Goal: Task Accomplishment & Management: Use online tool/utility

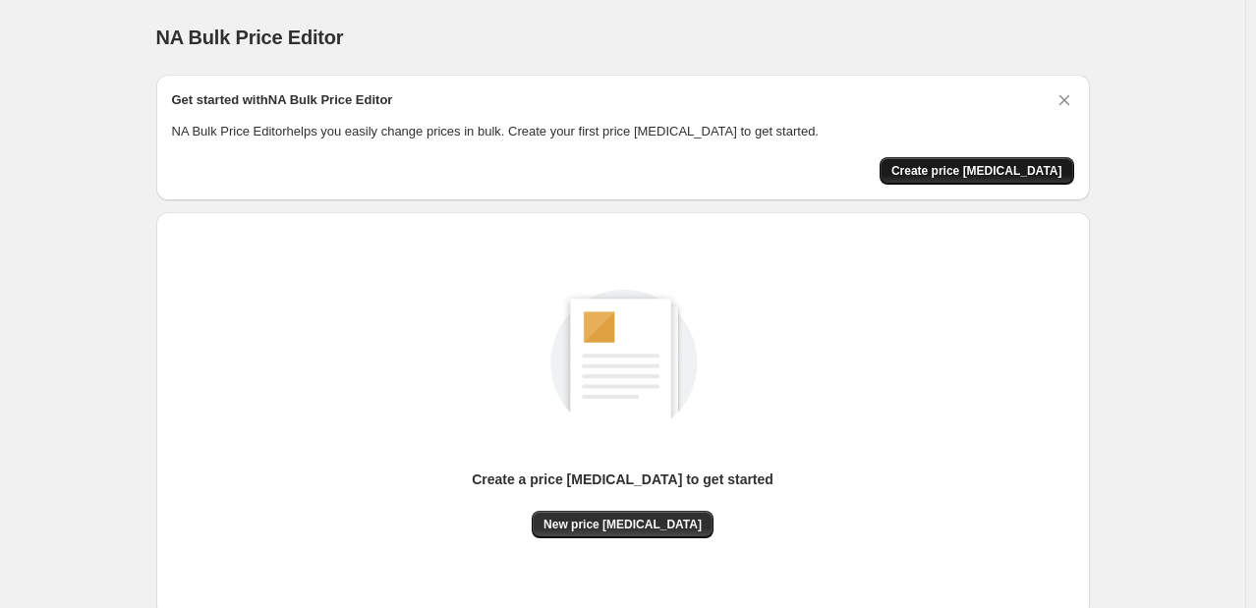
click at [971, 169] on span "Create price [MEDICAL_DATA]" at bounding box center [976, 171] width 171 height 16
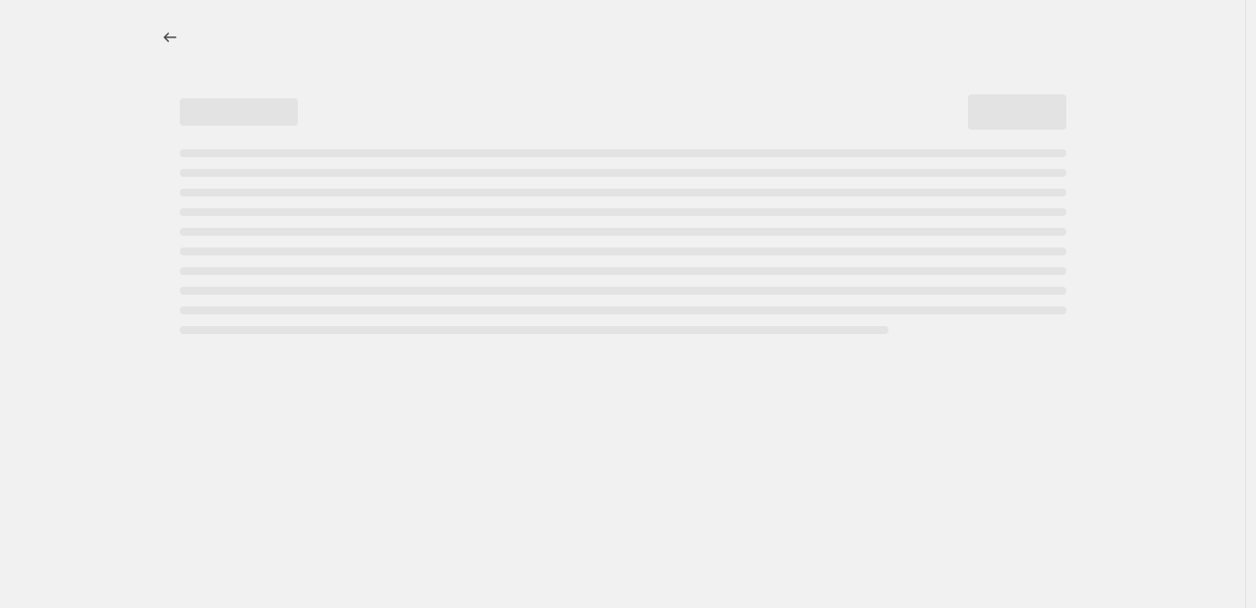
select select "percentage"
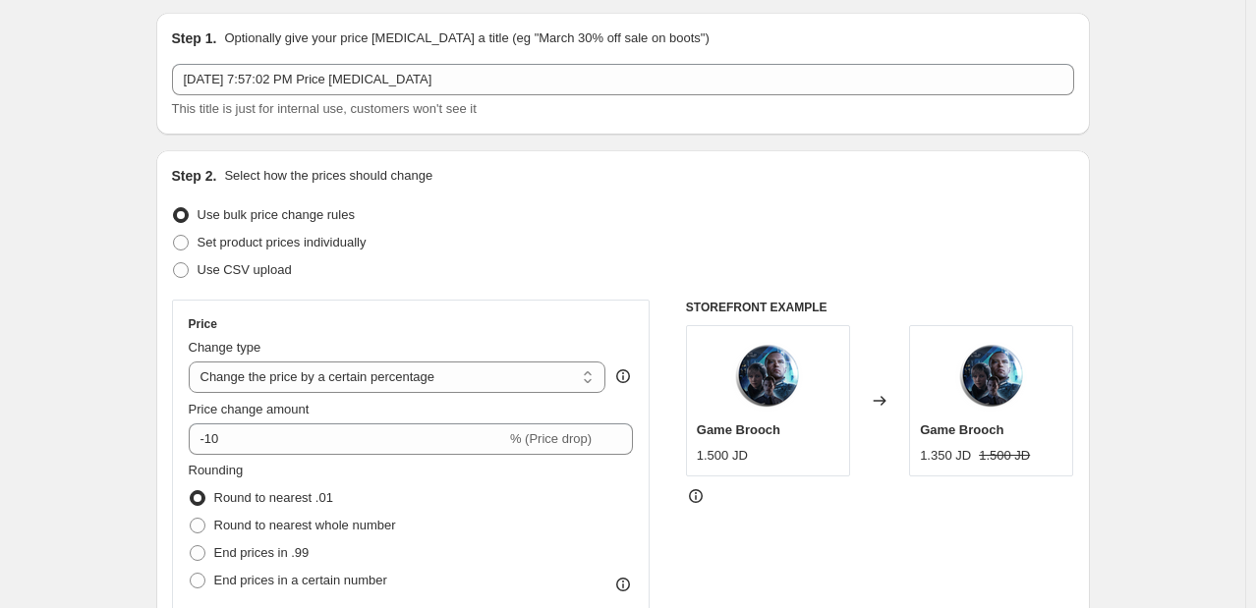
scroll to position [61, 0]
click at [315, 252] on span "Set product prices individually" at bounding box center [282, 244] width 169 height 20
click at [174, 237] on input "Set product prices individually" at bounding box center [173, 236] width 1 height 1
radio input "true"
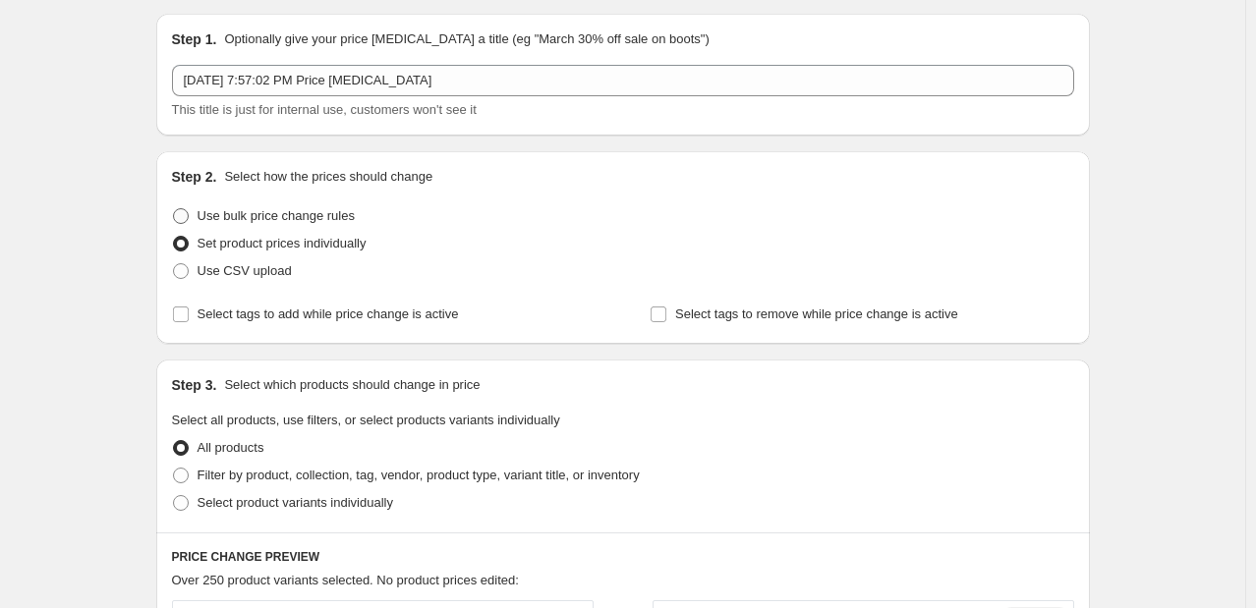
click at [305, 221] on span "Use bulk price change rules" at bounding box center [276, 215] width 157 height 15
click at [174, 209] on input "Use bulk price change rules" at bounding box center [173, 208] width 1 height 1
radio input "true"
select select "percentage"
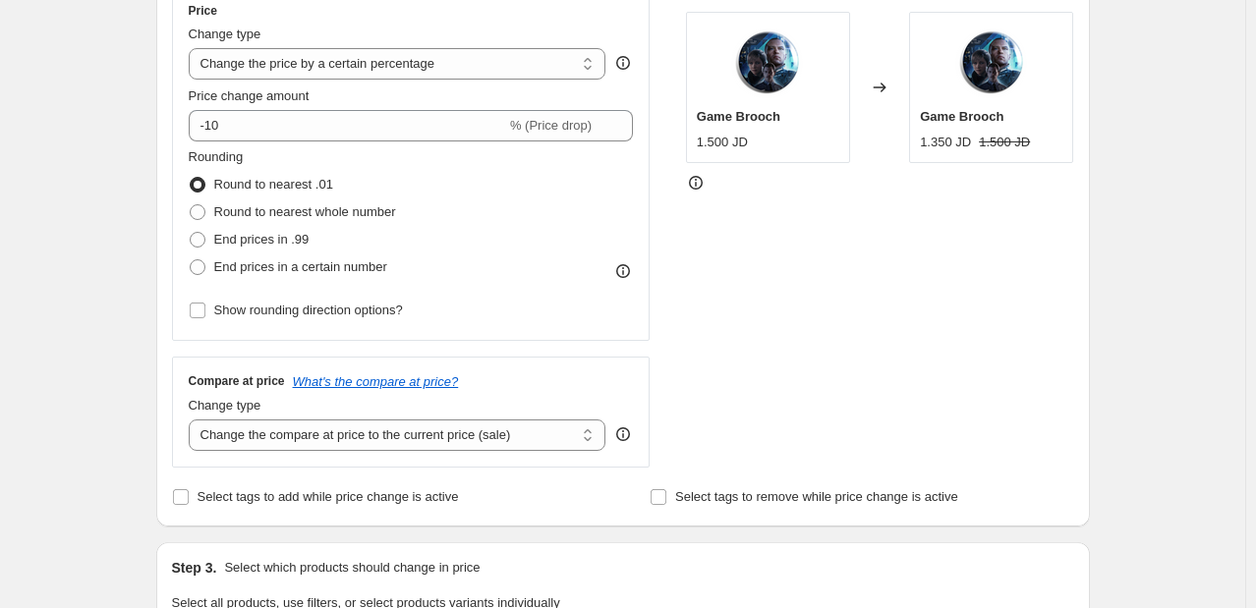
scroll to position [375, 0]
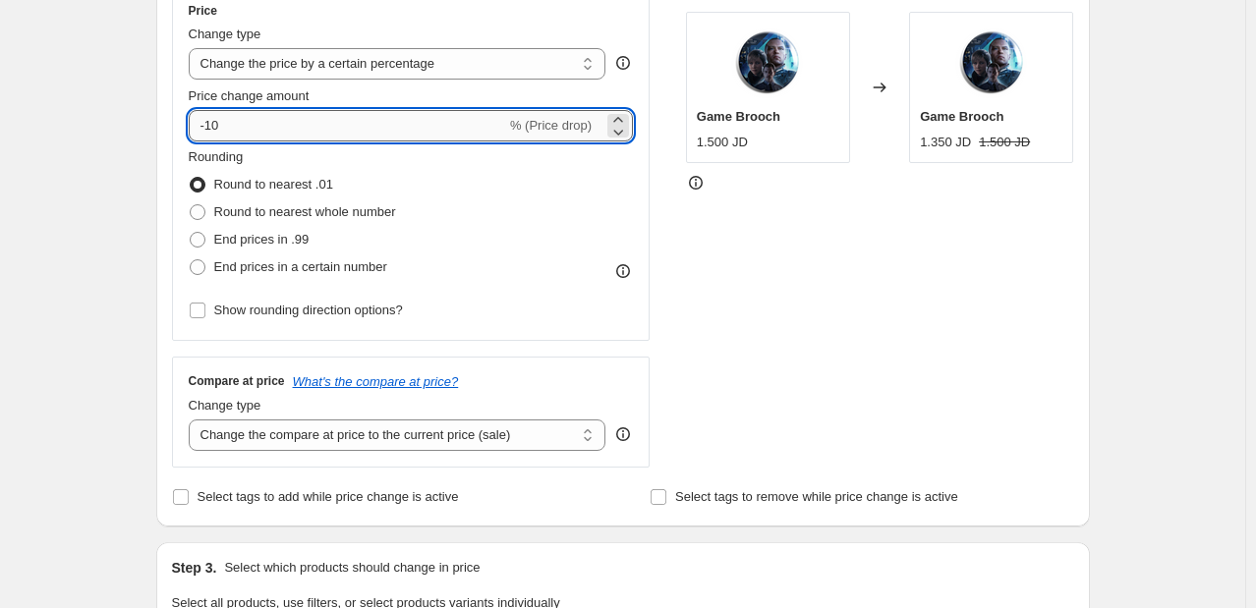
click at [330, 126] on input "-10" at bounding box center [347, 125] width 317 height 31
type input "-1"
type input "-50"
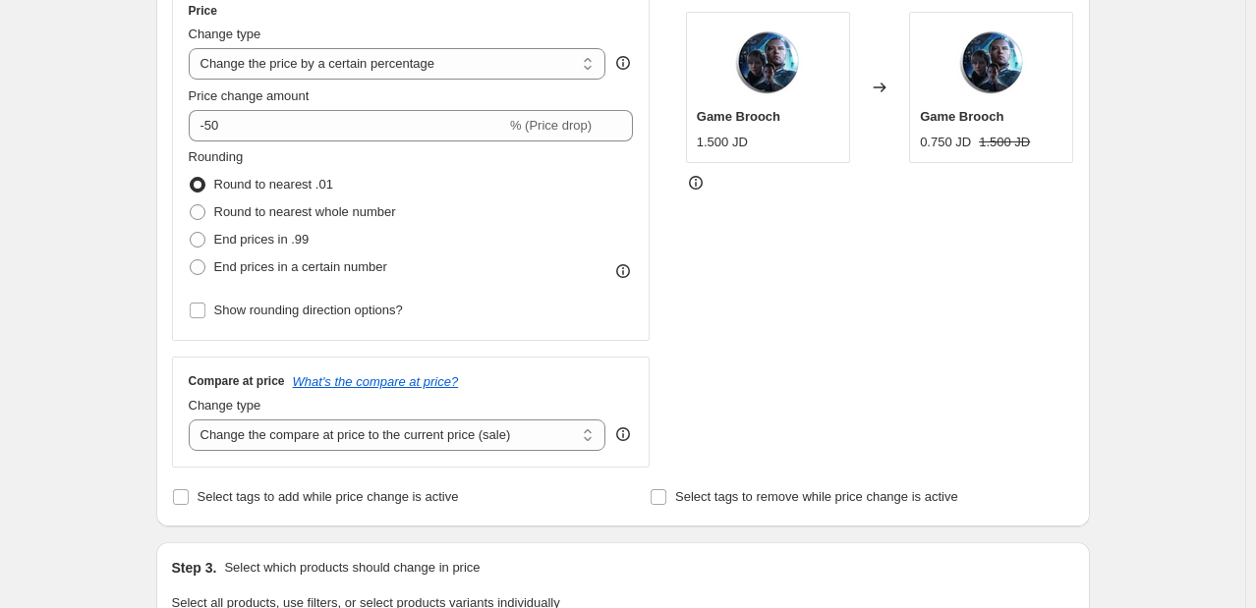
click at [848, 266] on div "STOREFRONT EXAMPLE Game Brooch 1.500 JD Changed to Game Brooch 0.750 JD 1.500 JD" at bounding box center [880, 227] width 388 height 482
click at [203, 239] on span at bounding box center [198, 240] width 16 height 16
click at [191, 233] on input "End prices in .99" at bounding box center [190, 232] width 1 height 1
radio input "true"
click at [203, 239] on span at bounding box center [198, 240] width 16 height 16
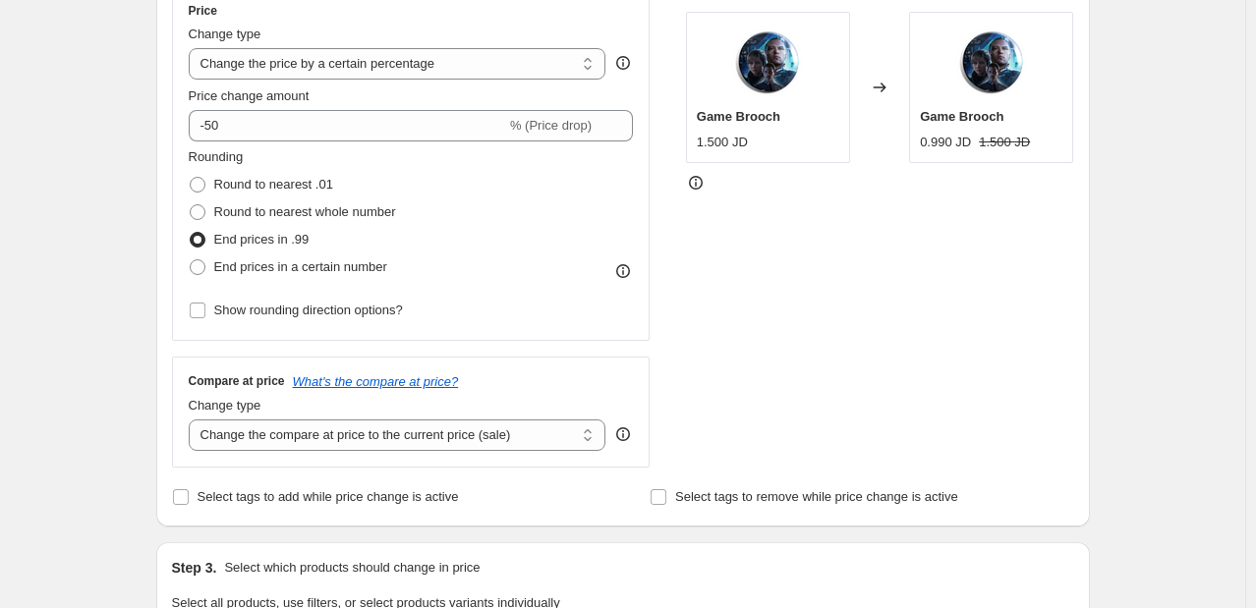
click at [191, 233] on input "End prices in .99" at bounding box center [190, 232] width 1 height 1
click at [205, 208] on span at bounding box center [198, 212] width 16 height 16
click at [191, 205] on input "Round to nearest whole number" at bounding box center [190, 204] width 1 height 1
radio input "true"
click at [205, 189] on span at bounding box center [198, 185] width 16 height 16
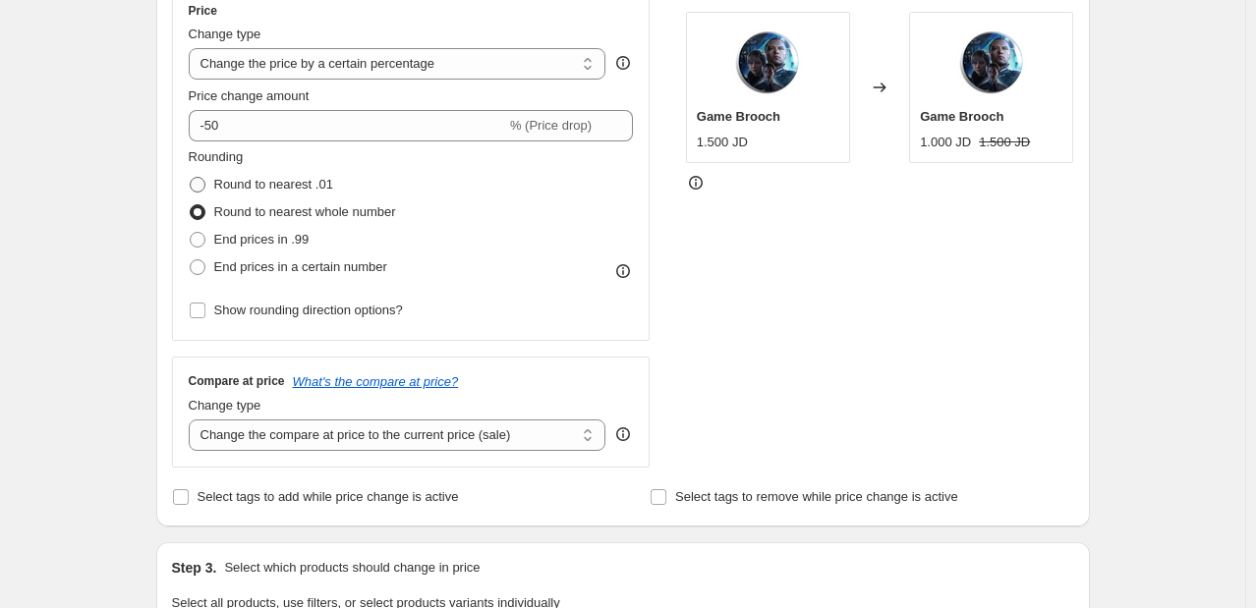
click at [191, 178] on input "Round to nearest .01" at bounding box center [190, 177] width 1 height 1
radio input "true"
click at [200, 274] on span at bounding box center [198, 267] width 16 height 16
click at [191, 260] on input "End prices in a certain number" at bounding box center [190, 259] width 1 height 1
radio input "true"
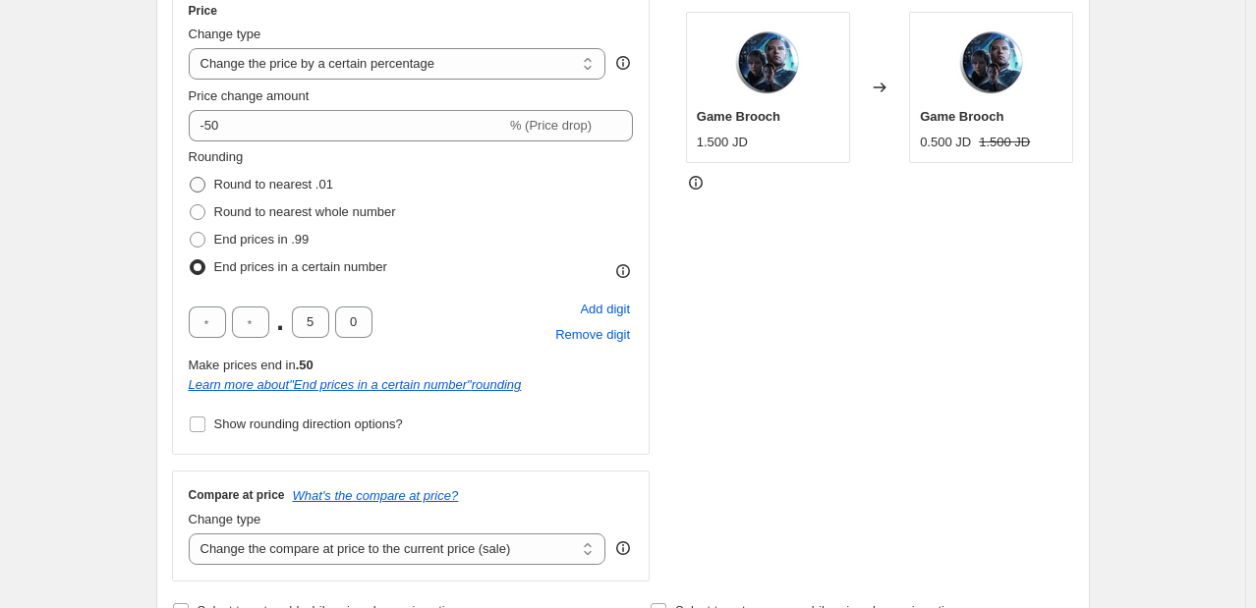
click at [201, 186] on span at bounding box center [198, 185] width 16 height 16
click at [191, 178] on input "Round to nearest .01" at bounding box center [190, 177] width 1 height 1
radio input "true"
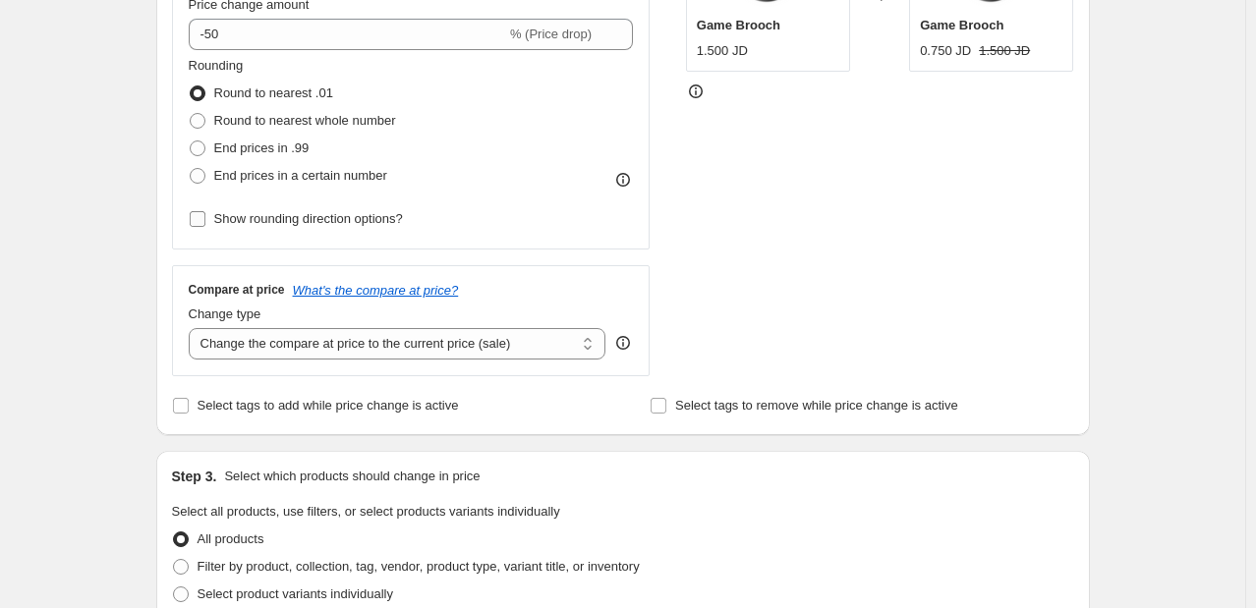
scroll to position [476, 0]
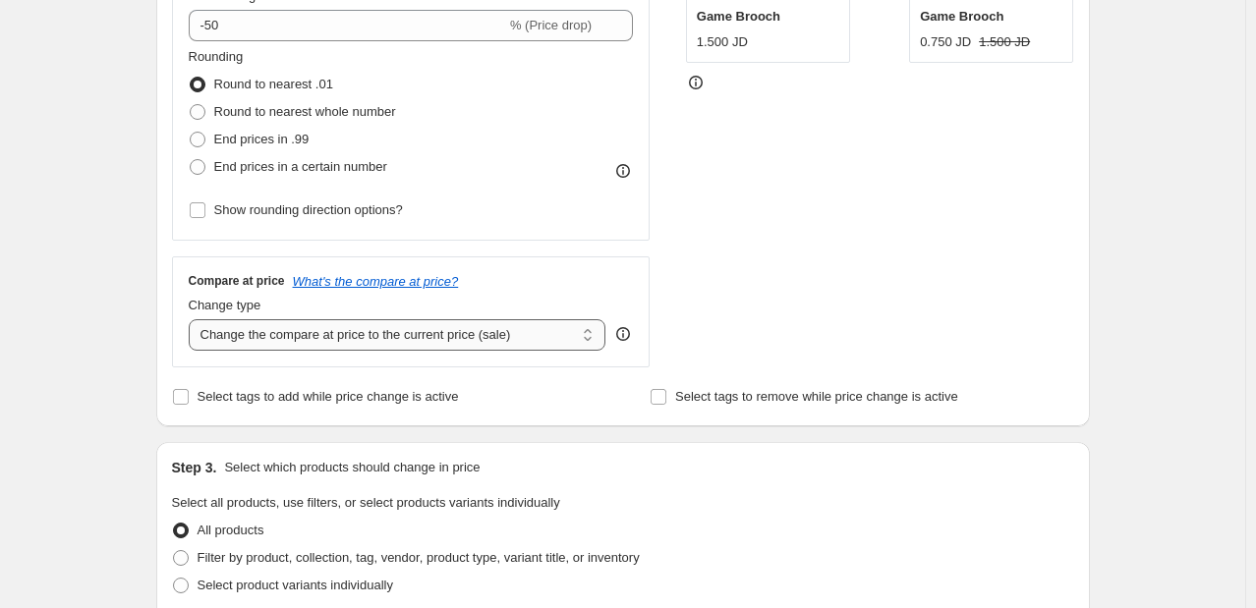
click at [274, 337] on select "Change the compare at price to the current price (sale) Change the compare at p…" at bounding box center [398, 334] width 418 height 31
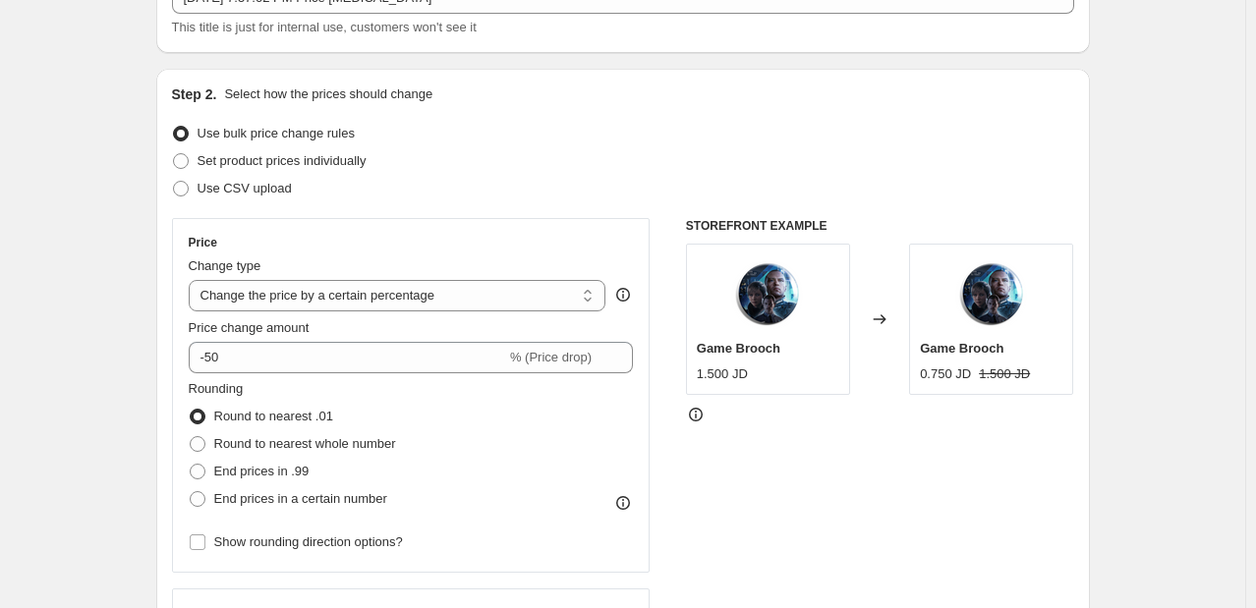
scroll to position [0, 0]
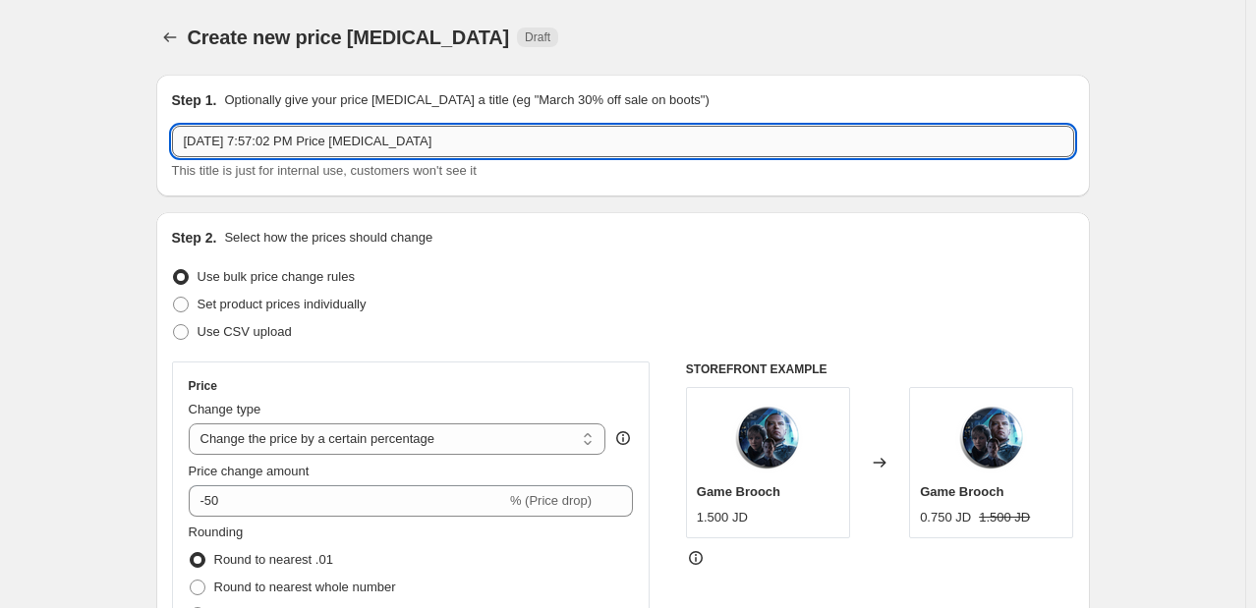
click at [464, 127] on input "[DATE] 7:57:02 PM Price [MEDICAL_DATA]" at bounding box center [623, 141] width 902 height 31
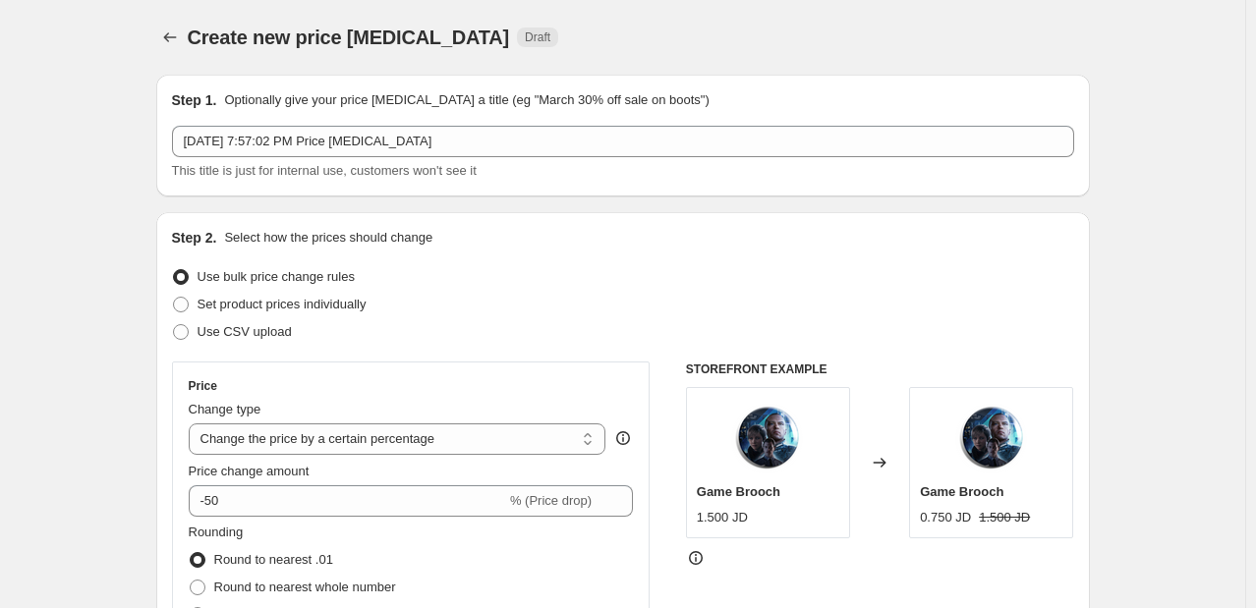
click at [547, 283] on div "Use bulk price change rules" at bounding box center [623, 277] width 902 height 28
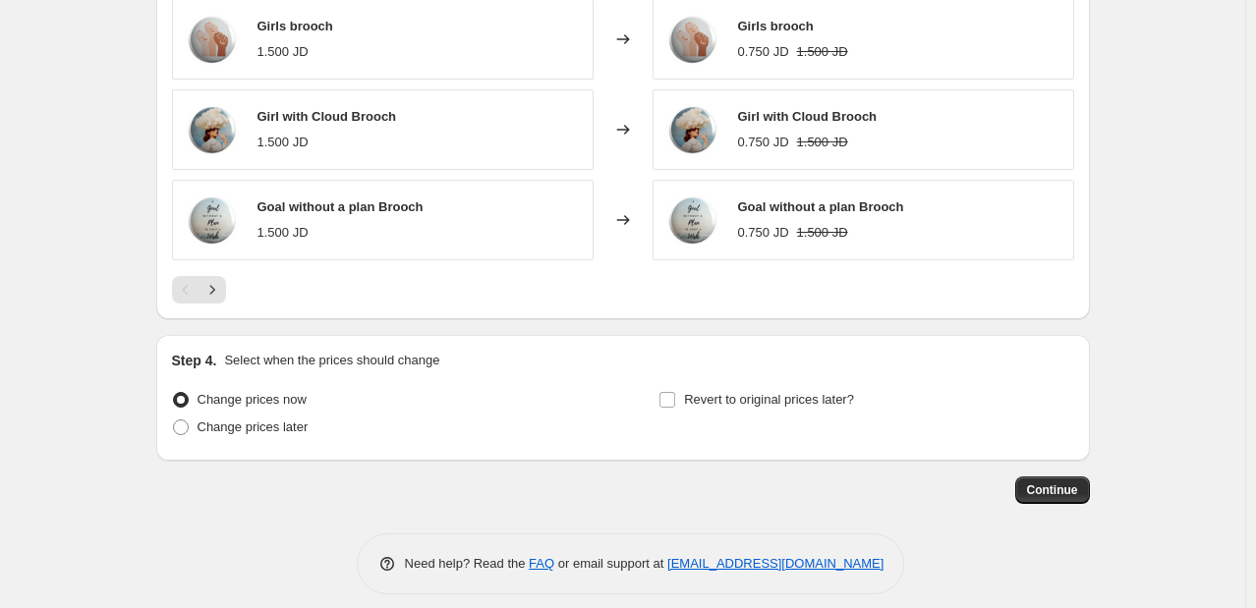
scroll to position [1352, 0]
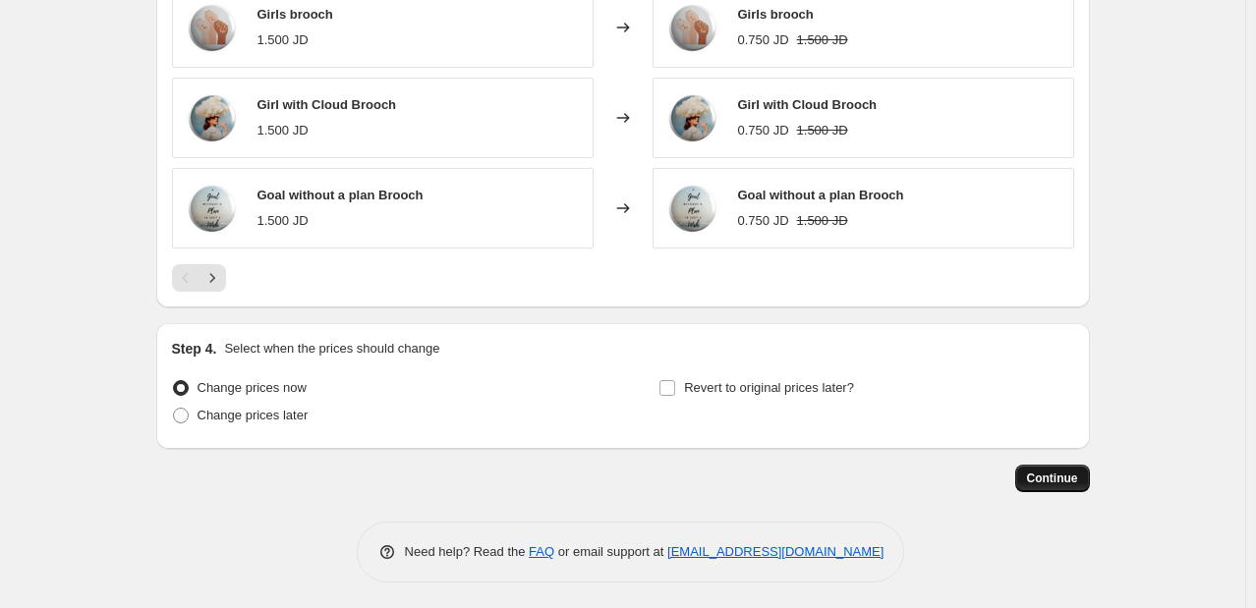
click at [1039, 477] on span "Continue" at bounding box center [1052, 479] width 51 height 16
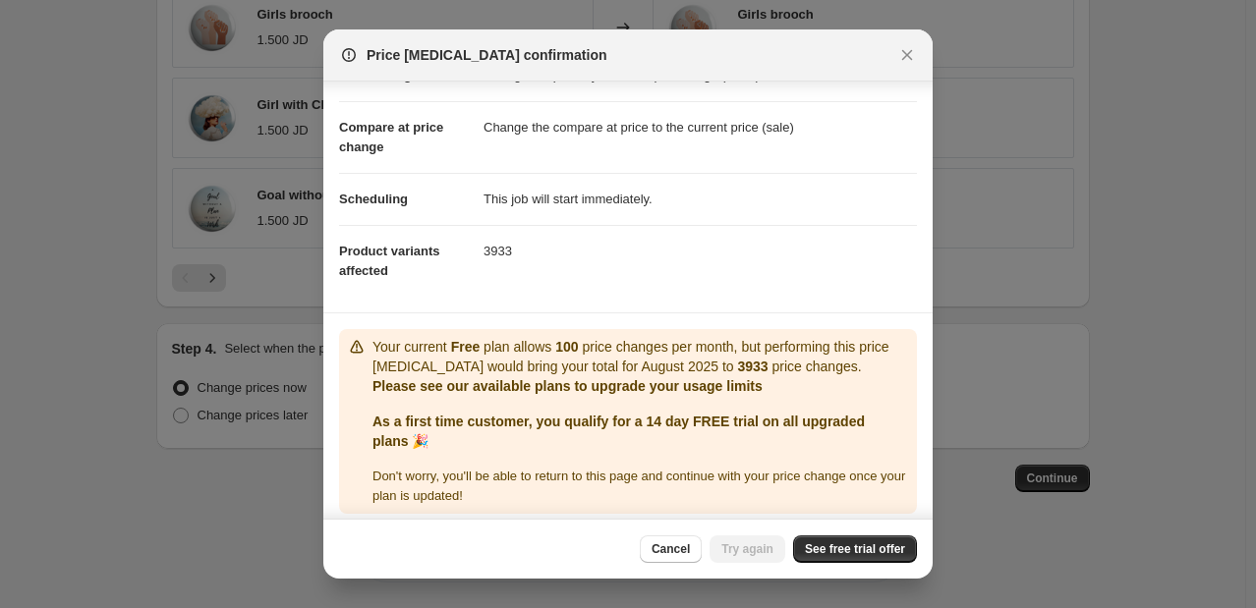
scroll to position [76, 0]
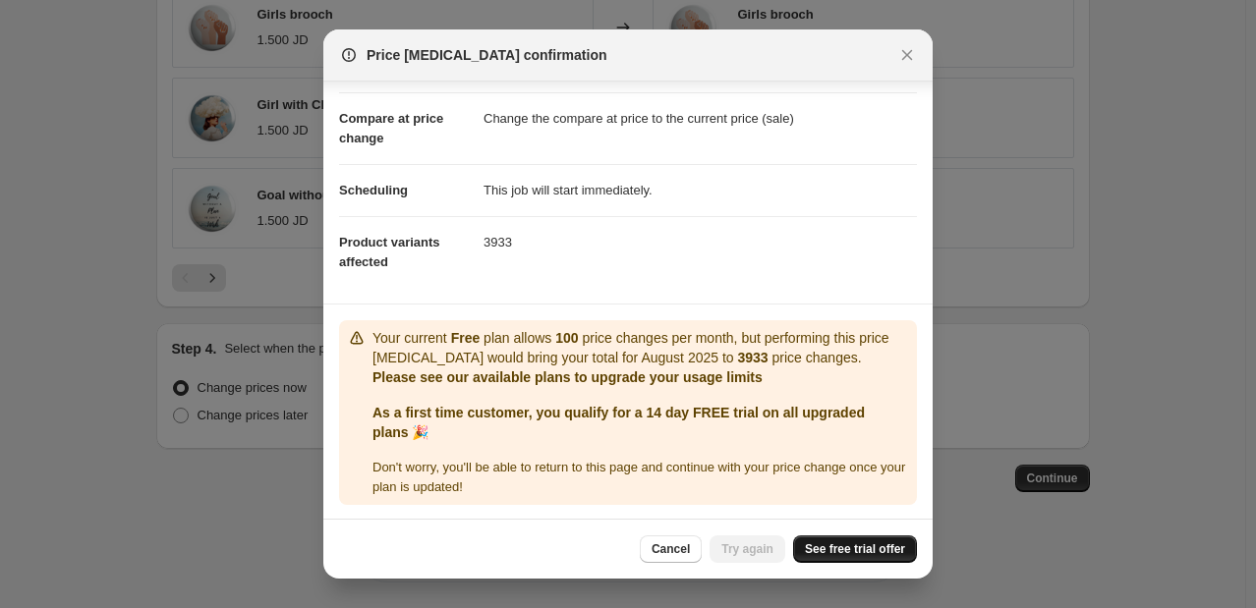
click at [848, 550] on span "See free trial offer" at bounding box center [855, 549] width 100 height 16
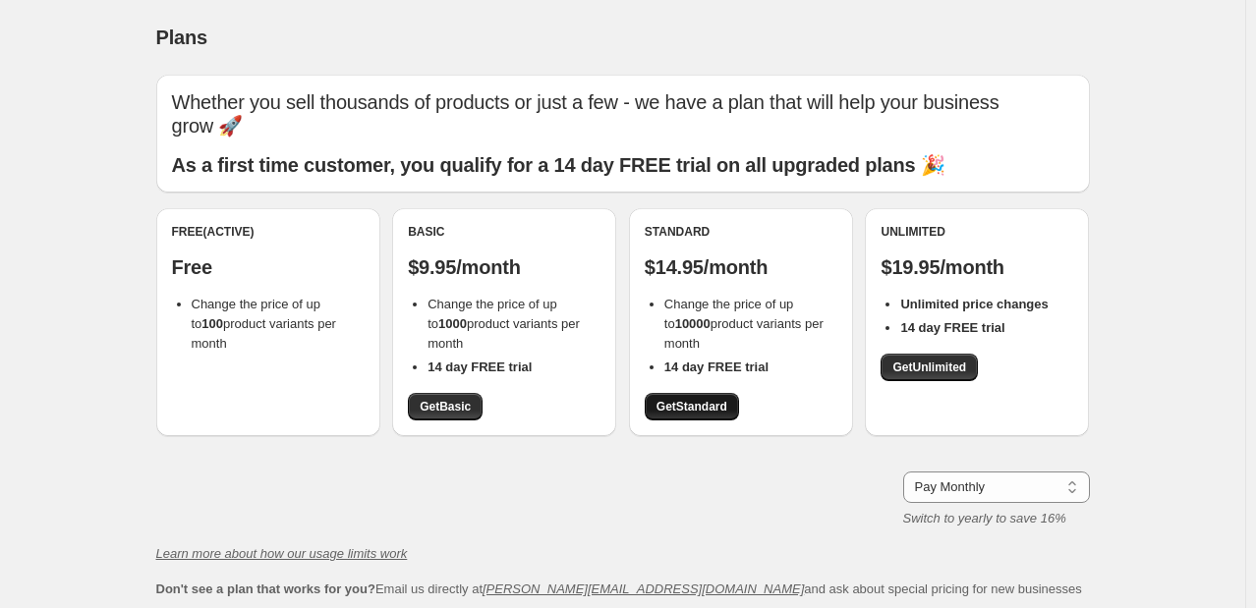
click at [722, 407] on span "Get Standard" at bounding box center [691, 407] width 71 height 16
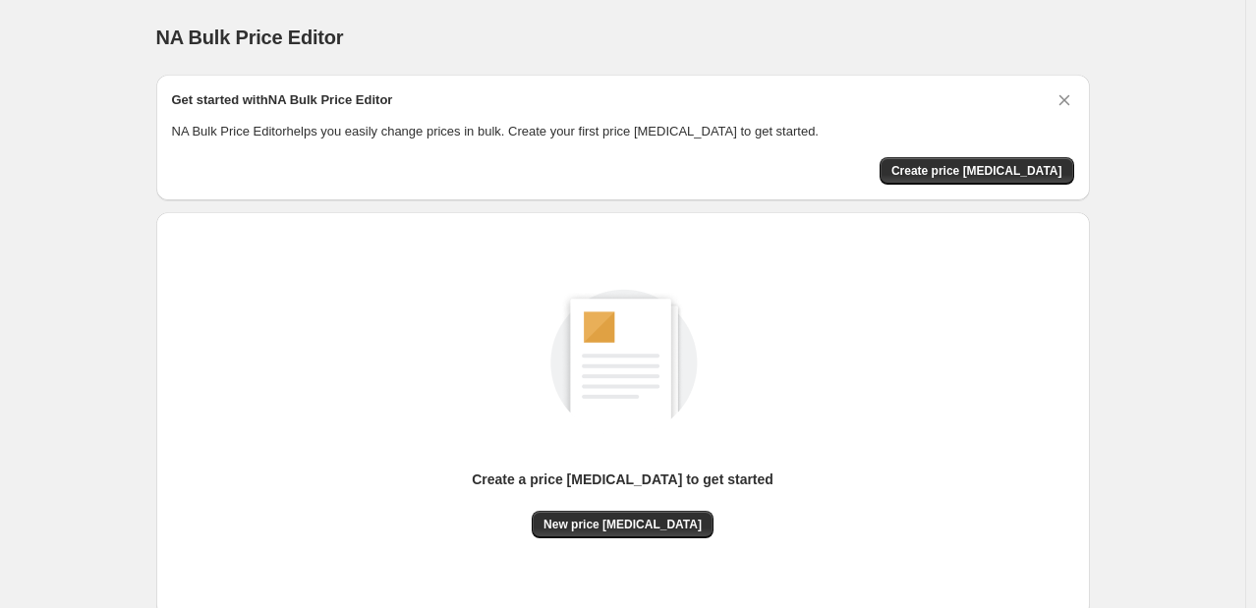
click at [440, 409] on div "Create a price [MEDICAL_DATA] to get started New price [MEDICAL_DATA]" at bounding box center [623, 393] width 902 height 291
click at [1014, 167] on span "Create price [MEDICAL_DATA]" at bounding box center [976, 171] width 171 height 16
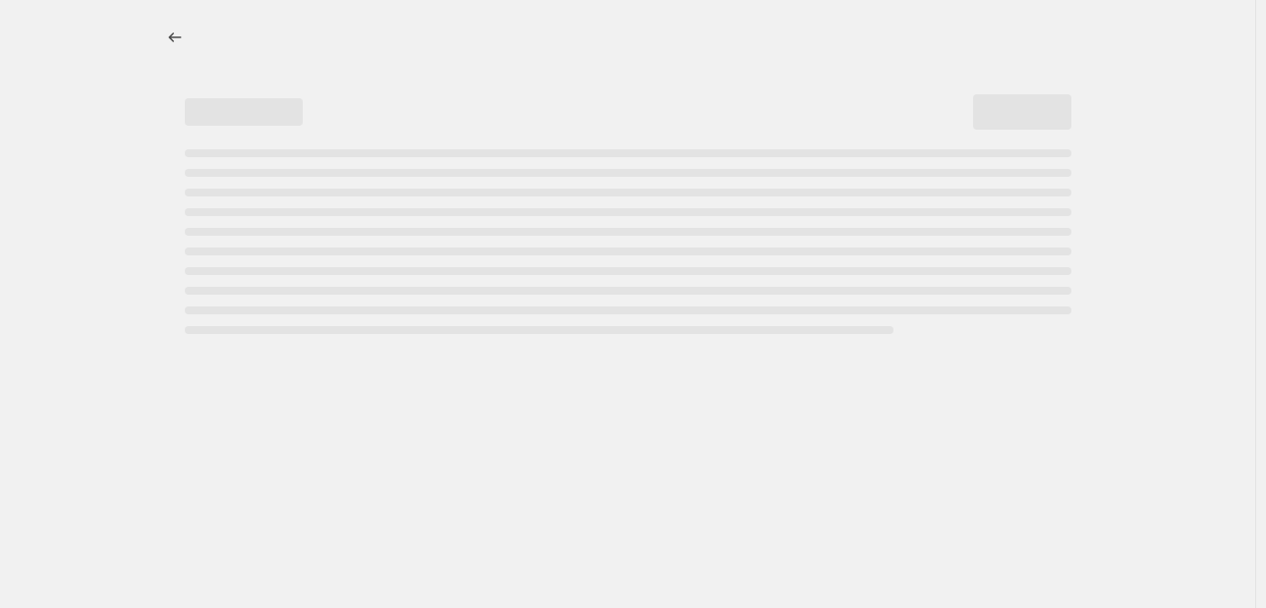
select select "percentage"
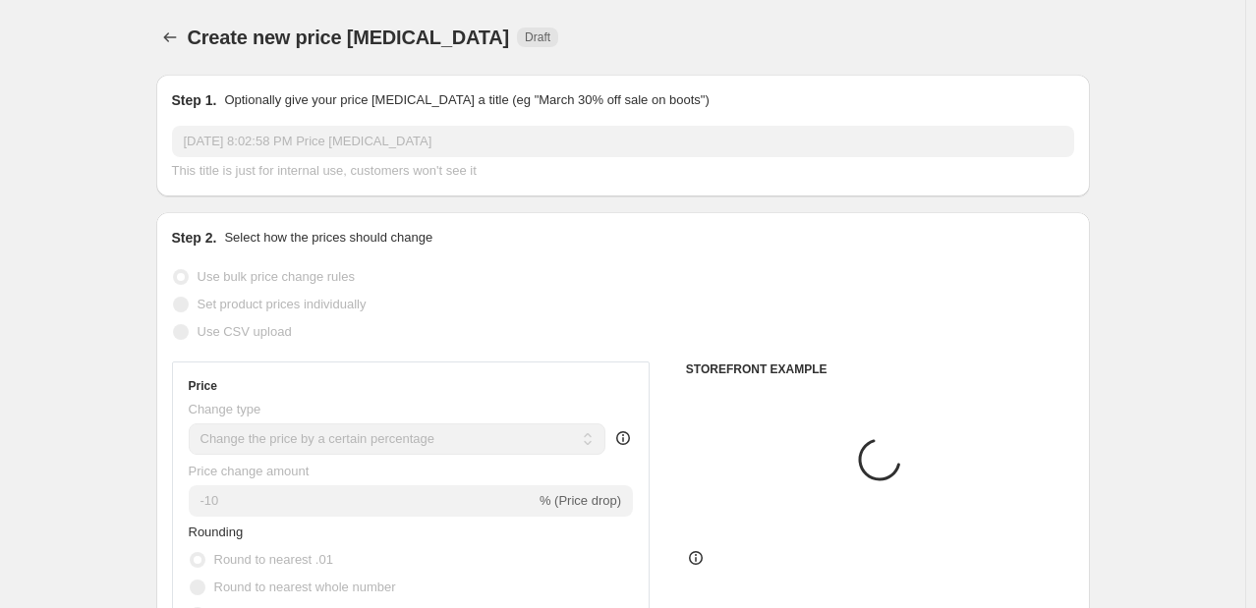
scroll to position [114, 0]
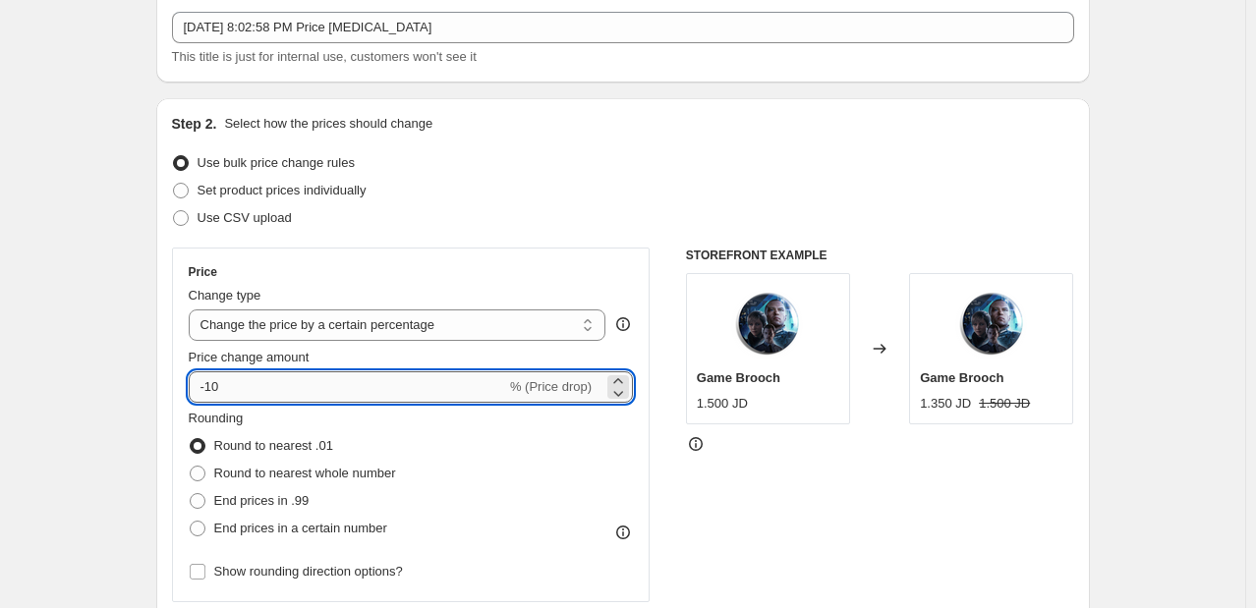
click at [334, 371] on input "-10" at bounding box center [347, 386] width 317 height 31
type input "-1"
drag, startPoint x: 275, startPoint y: 379, endPoint x: 209, endPoint y: 398, distance: 68.4
click at [209, 398] on input "-112" at bounding box center [347, 386] width 317 height 31
type input "-4"
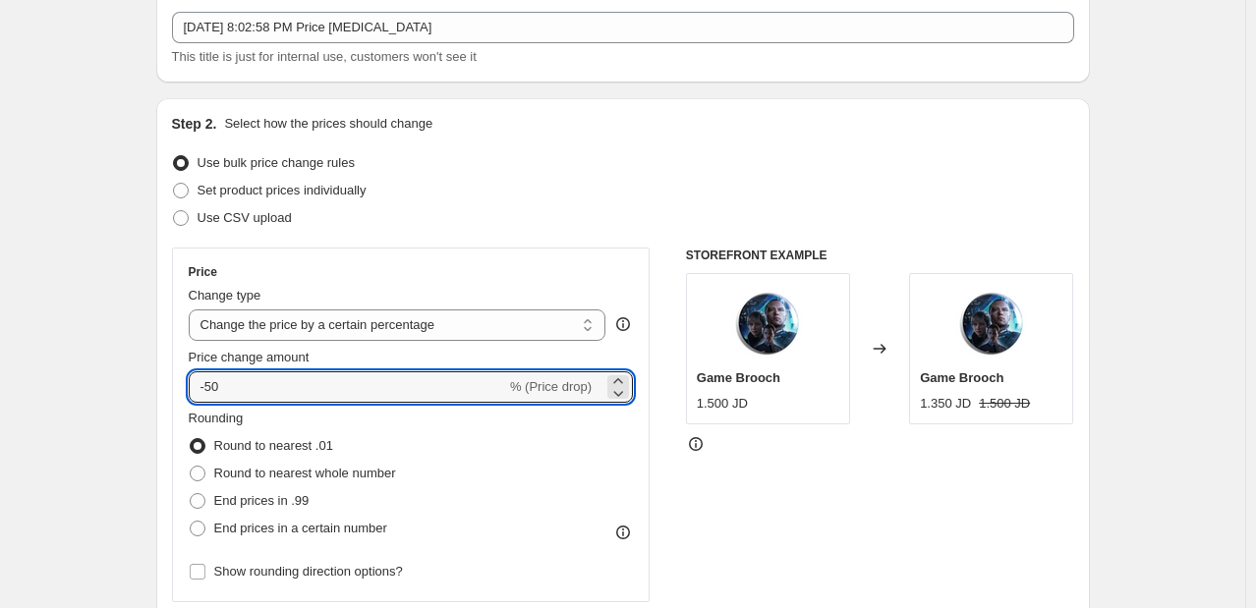
type input "-50"
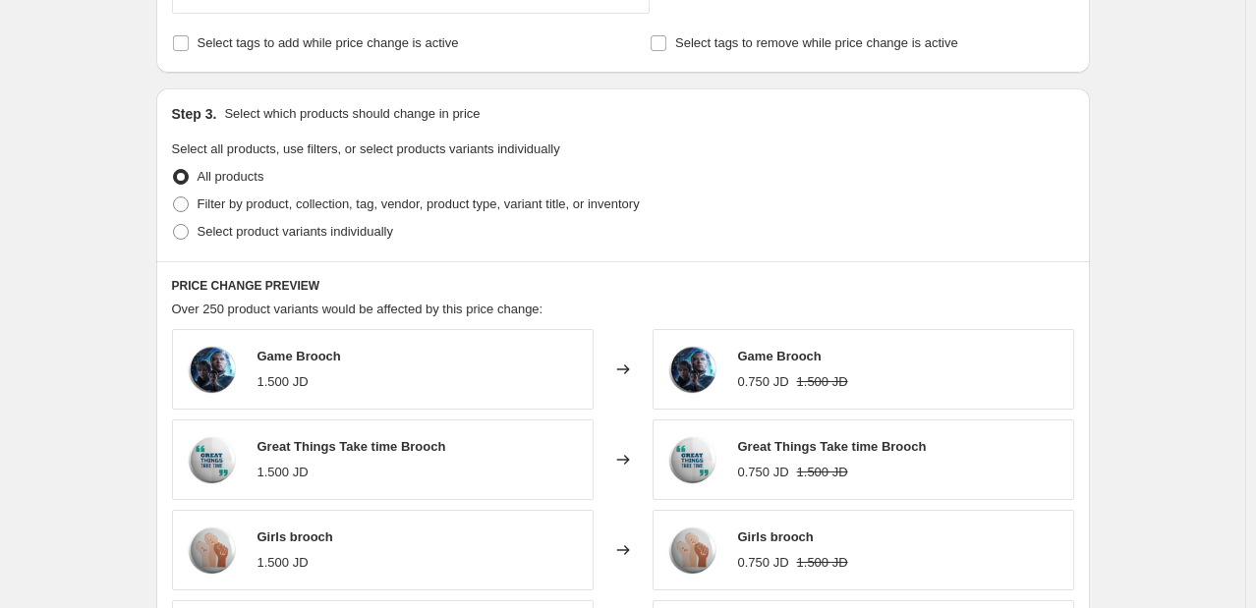
scroll to position [1354, 0]
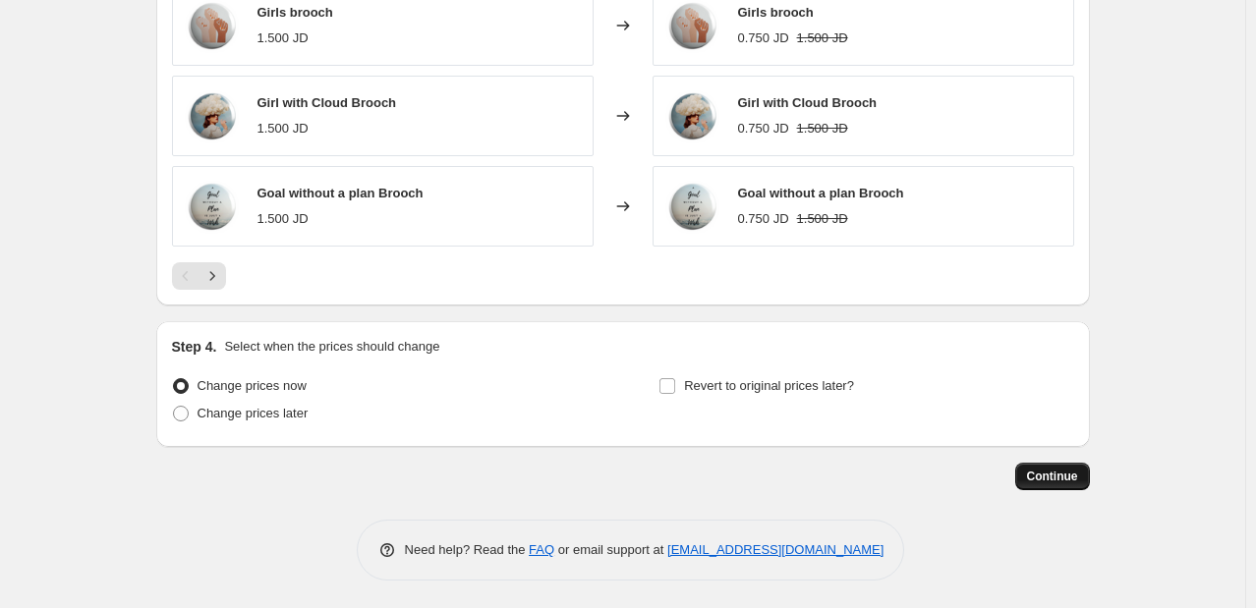
click at [1054, 469] on span "Continue" at bounding box center [1052, 477] width 51 height 16
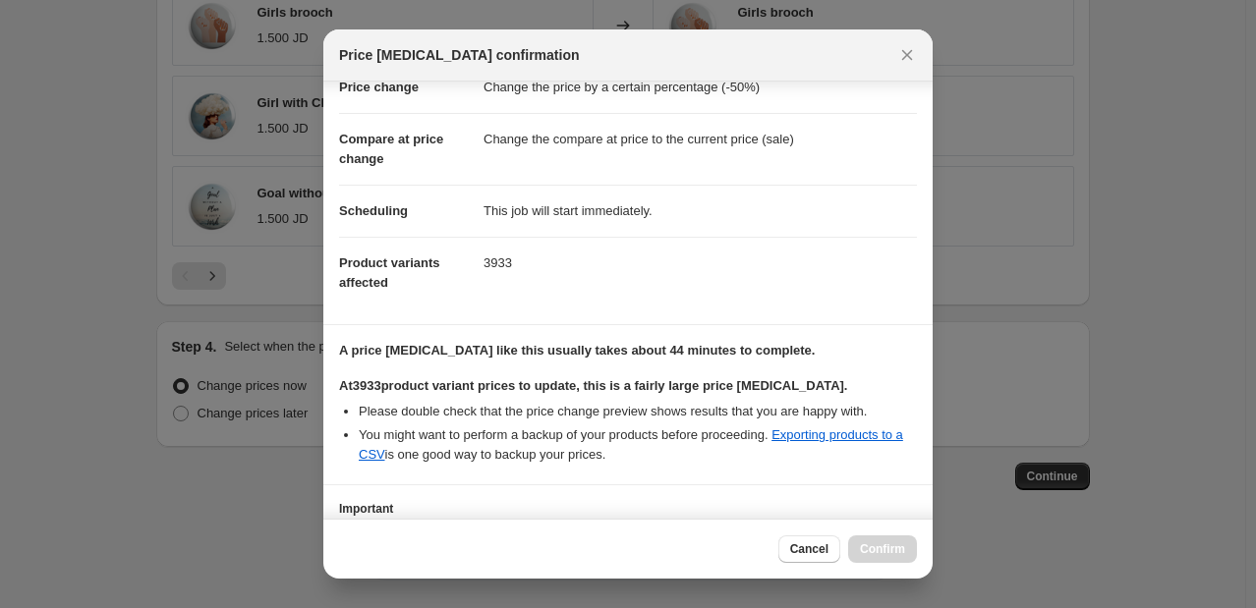
scroll to position [204, 0]
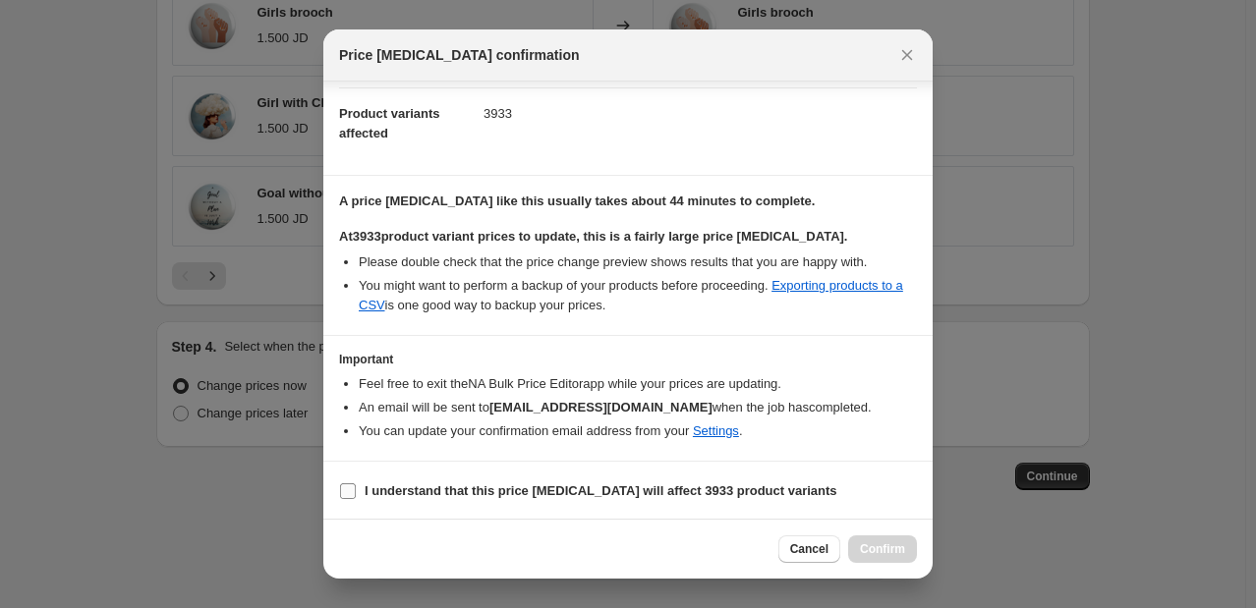
click at [489, 484] on b "I understand that this price [MEDICAL_DATA] will affect 3933 product variants" at bounding box center [601, 491] width 473 height 15
click at [356, 484] on input "I understand that this price [MEDICAL_DATA] will affect 3933 product variants" at bounding box center [348, 492] width 16 height 16
checkbox input "true"
click at [916, 47] on icon "Close" at bounding box center [907, 55] width 20 height 20
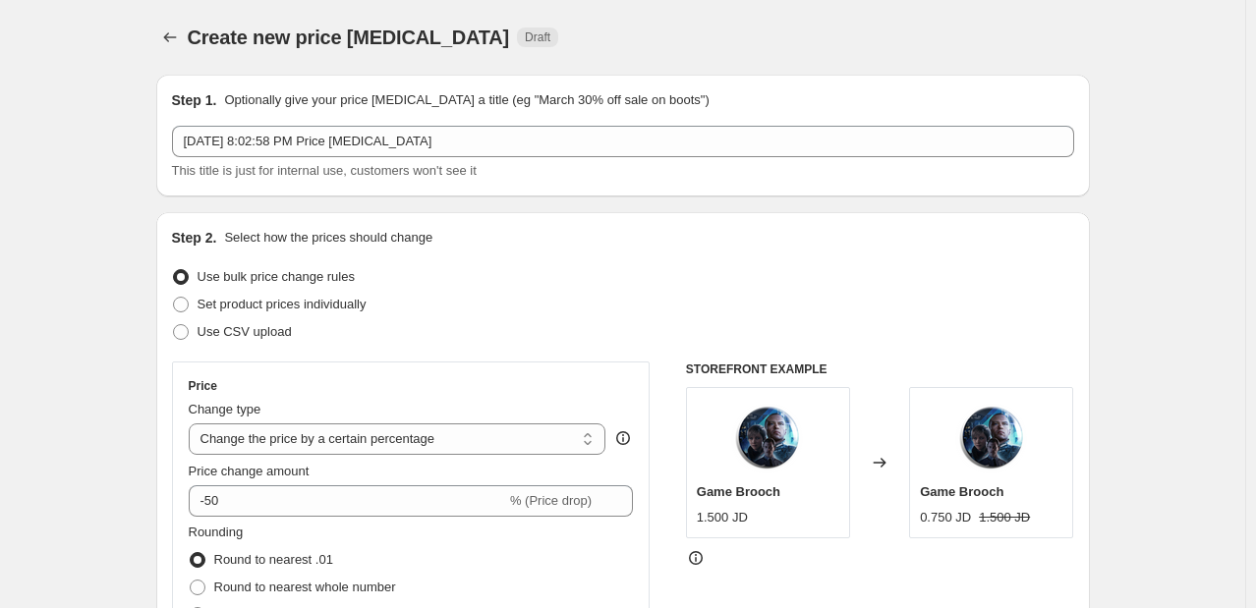
scroll to position [1354, 0]
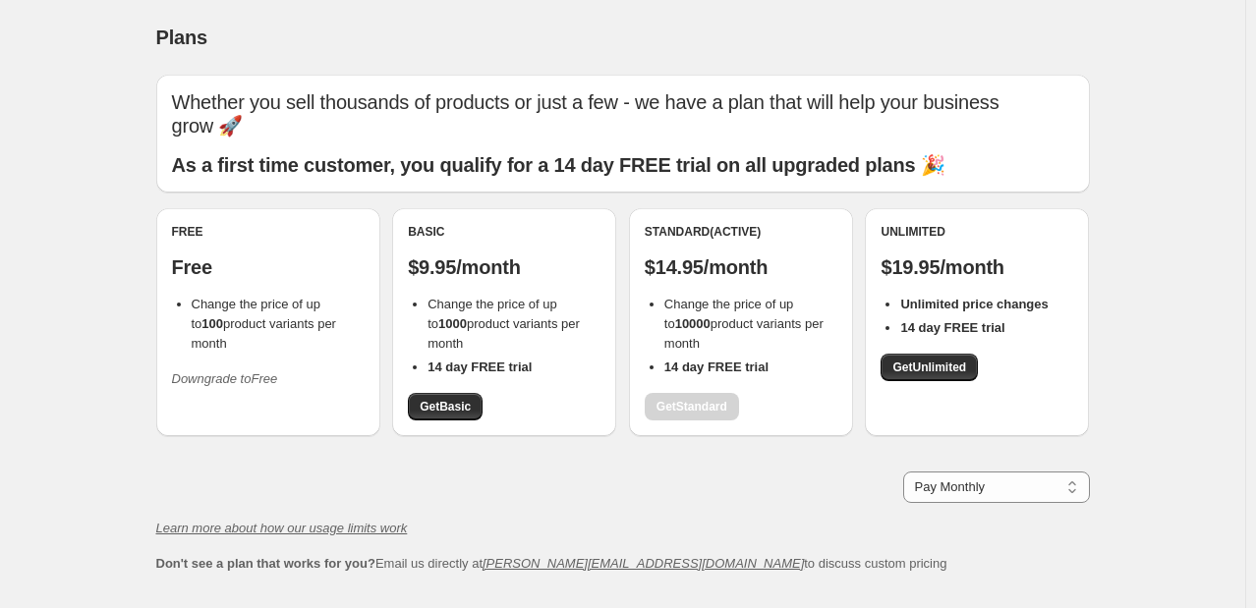
scroll to position [124, 0]
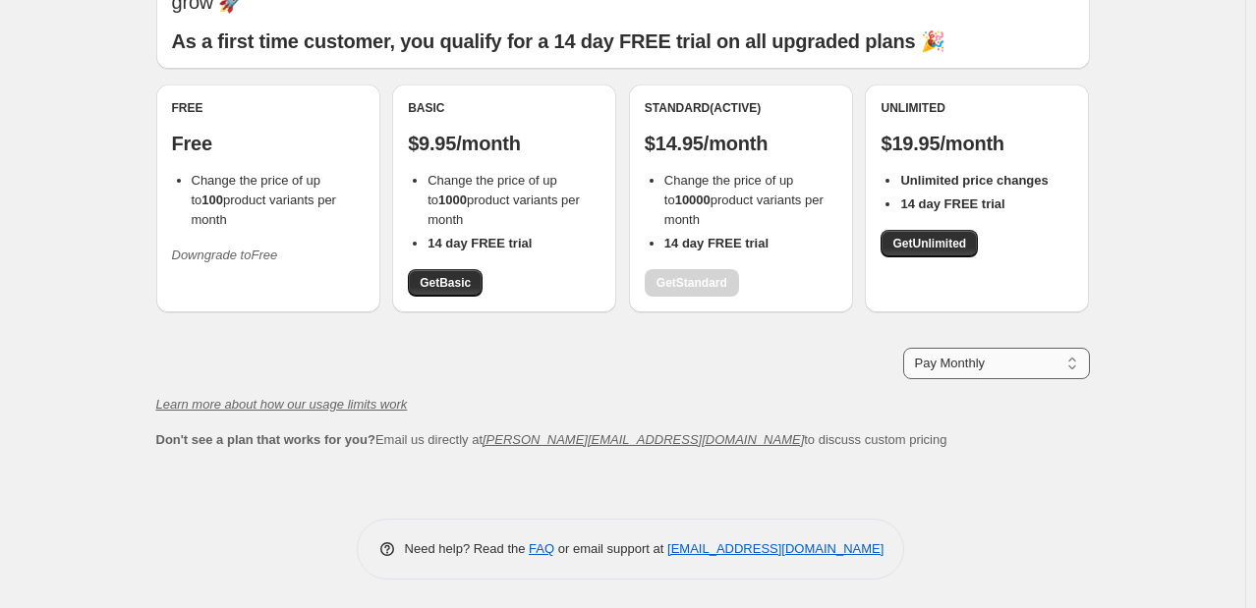
click at [932, 373] on select "Pay Monthly Pay Yearly (Save 16%)" at bounding box center [996, 363] width 187 height 31
click at [830, 393] on div "Whether you sell thousands of products or just a few - we have a plan that will…" at bounding box center [623, 200] width 934 height 499
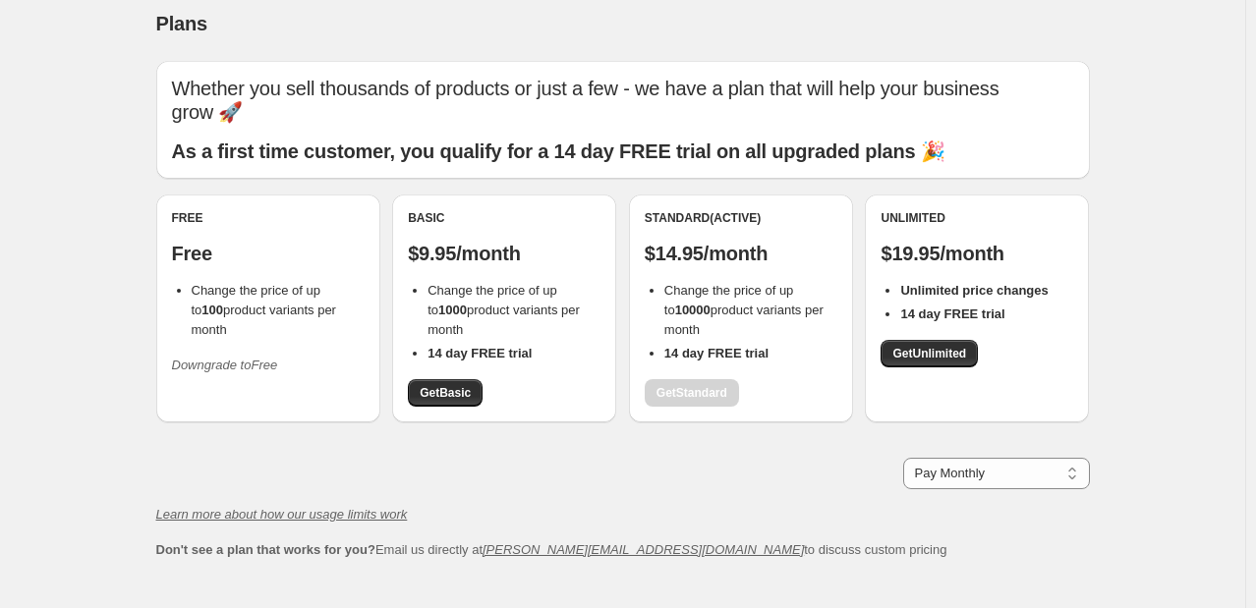
scroll to position [0, 0]
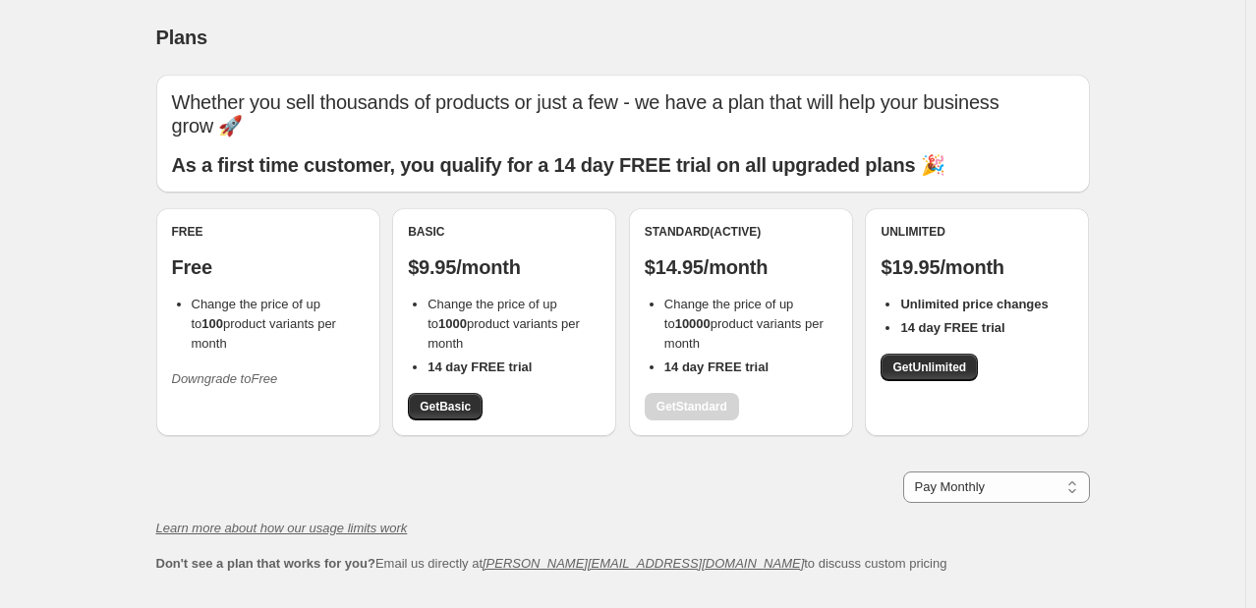
click at [690, 263] on p "$14.95/month" at bounding box center [741, 268] width 193 height 24
click at [696, 239] on div "Standard (Active)" at bounding box center [741, 232] width 193 height 16
click at [824, 267] on p "$14.95/month" at bounding box center [741, 268] width 193 height 24
